Goal: Go to known website: Go to known website

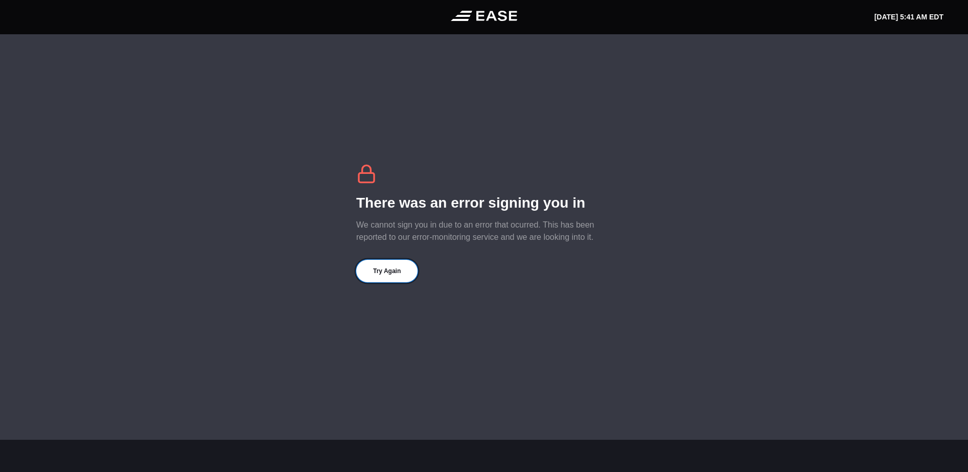
click at [395, 274] on button "Try Again" at bounding box center [386, 271] width 61 height 22
